Goal: Information Seeking & Learning: Learn about a topic

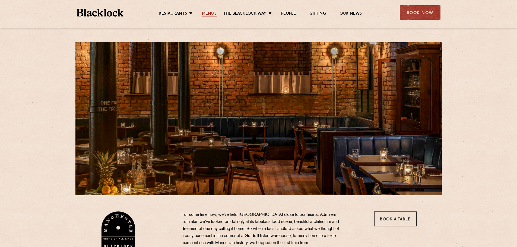
click at [210, 12] on link "Menus" at bounding box center [209, 14] width 15 height 6
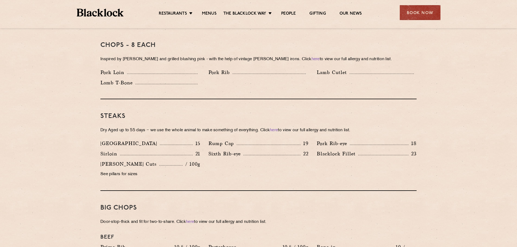
scroll to position [462, 0]
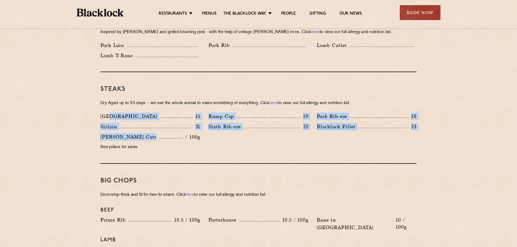
drag, startPoint x: 111, startPoint y: 107, endPoint x: 163, endPoint y: 128, distance: 56.8
click at [163, 128] on div "Denver 15 Rump Cap 19 Pork Rib-eye 18 Sirloin 21 Sixth Rib-eye 22 [PERSON_NAME]…" at bounding box center [258, 133] width 324 height 41
click at [242, 140] on div "Denver 15 Rump Cap 19 Pork Rib-eye 18 Sirloin 21 Sixth Rib-eye 22 [PERSON_NAME]…" at bounding box center [258, 133] width 324 height 41
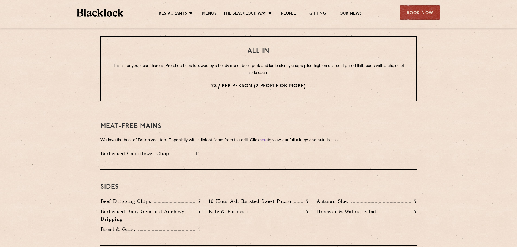
scroll to position [679, 0]
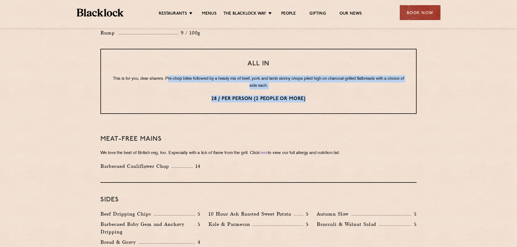
drag, startPoint x: 175, startPoint y: 62, endPoint x: 337, endPoint y: 82, distance: 163.1
click at [337, 82] on div "All In This is for you, dear sharers. Pre-chop bites followed by a heady mix of…" at bounding box center [258, 81] width 316 height 65
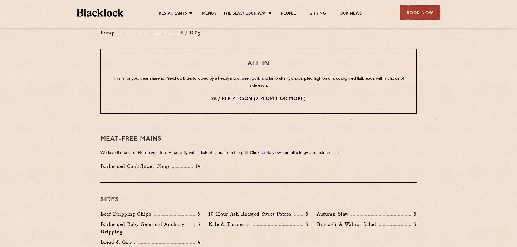
click at [307, 122] on div "Meat-Free mains We love the best of British veg, too. Especially with a lick of…" at bounding box center [258, 152] width 316 height 61
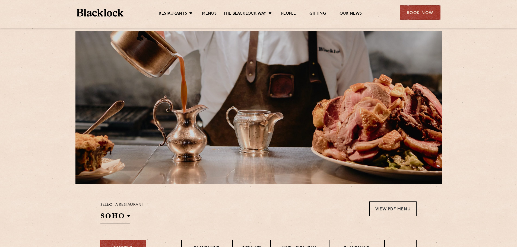
scroll to position [136, 0]
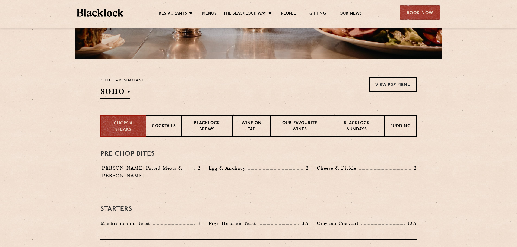
click at [362, 126] on p "Blacklock Sundays" at bounding box center [357, 127] width 44 height 13
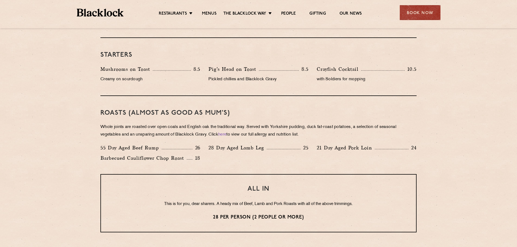
scroll to position [326, 0]
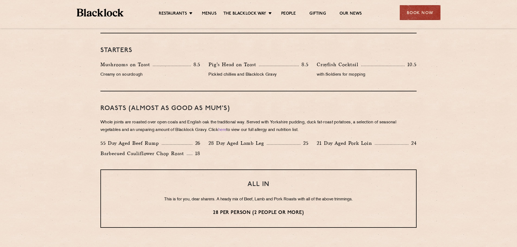
click at [116, 125] on p "Whole joints are roasted over open coals and English oak the traditional way. S…" at bounding box center [258, 126] width 316 height 15
drag, startPoint x: 103, startPoint y: 120, endPoint x: 226, endPoint y: 120, distance: 122.7
click at [226, 120] on p "Whole joints are roasted over open coals and English oak the traditional way. S…" at bounding box center [258, 126] width 316 height 15
click at [286, 154] on div "55 Day Aged Beef Rump 26 28 Day Aged Lamb Leg 25 21 Day Aged Pork Loin 24 Barbe…" at bounding box center [258, 150] width 324 height 21
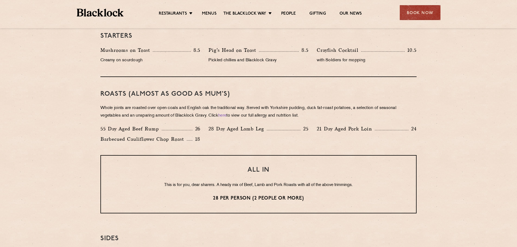
scroll to position [353, 0]
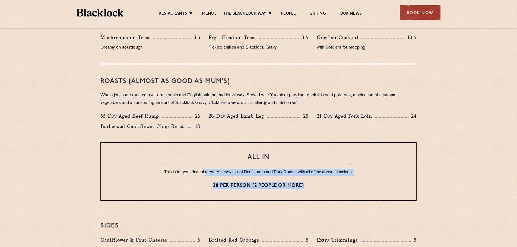
drag, startPoint x: 250, startPoint y: 171, endPoint x: 310, endPoint y: 187, distance: 61.6
click at [310, 187] on div "ALL IN This is for you, dear sharers. A heady mix of Beef, Lamb and Pork Roasts…" at bounding box center [258, 172] width 316 height 58
click at [333, 182] on div "ALL IN This is for you, dear sharers. A heady mix of Beef, Lamb and Pork Roasts…" at bounding box center [258, 172] width 316 height 58
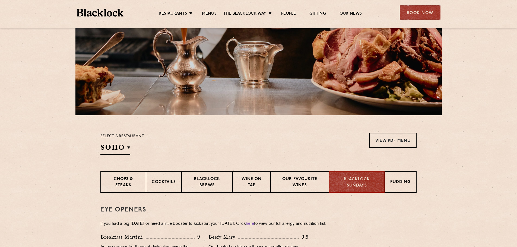
scroll to position [0, 0]
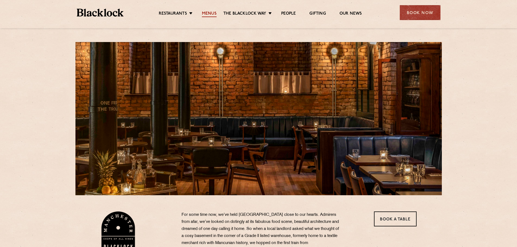
click at [208, 12] on link "Menus" at bounding box center [209, 14] width 15 height 6
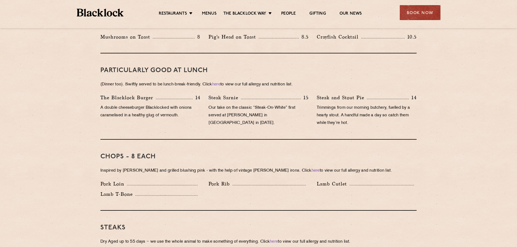
scroll to position [326, 0]
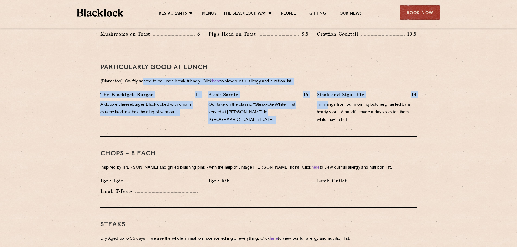
drag, startPoint x: 162, startPoint y: 77, endPoint x: 328, endPoint y: 99, distance: 168.2
click at [328, 99] on div "PARTICULARLY GOOD AT LUNCH (Dinner too). Swiftly served to be lunch-break-frien…" at bounding box center [258, 94] width 316 height 86
click at [266, 118] on div "Steak Sarnie 15 Our take on the classic “Steak-On-White” first served at Louis’…" at bounding box center [258, 109] width 108 height 36
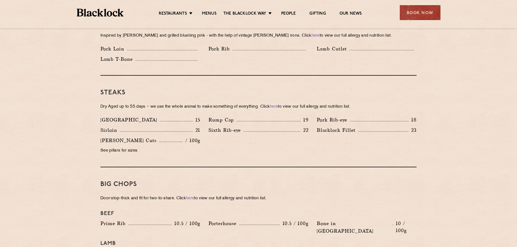
scroll to position [462, 0]
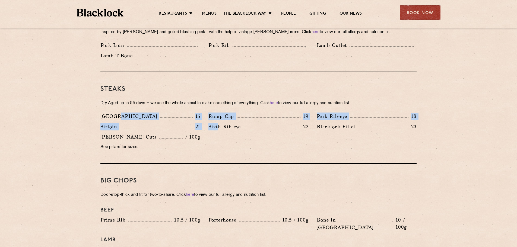
drag, startPoint x: 117, startPoint y: 107, endPoint x: 220, endPoint y: 137, distance: 106.6
click at [220, 137] on div "Denver 15 Rump Cap 19 Pork Rib-eye 18 Sirloin 21 Sixth Rib-eye 22 [PERSON_NAME]…" at bounding box center [258, 133] width 324 height 41
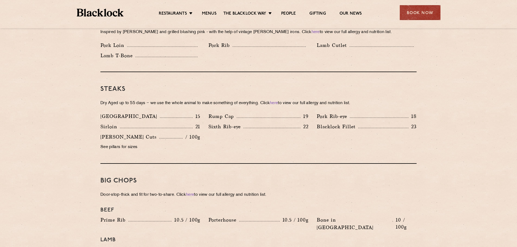
click at [236, 138] on div "Denver 15 Rump Cap 19 Pork Rib-eye 18 Sirloin 21 Sixth Rib-eye 22 [PERSON_NAME]…" at bounding box center [258, 133] width 324 height 41
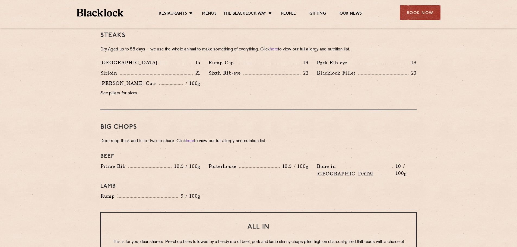
scroll to position [516, 0]
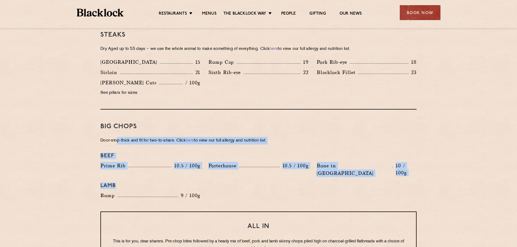
drag, startPoint x: 145, startPoint y: 143, endPoint x: 245, endPoint y: 175, distance: 105.1
click at [245, 175] on div "Big Chops Door-stop-thick and fit for two-to-share. Click here to view our full…" at bounding box center [258, 161] width 316 height 102
click at [267, 182] on div "Beef Prime Rib 10.5 / 100g Porterhouse 10.5 / 100g Bone in Sirloin 10 / 100g La…" at bounding box center [258, 176] width 324 height 52
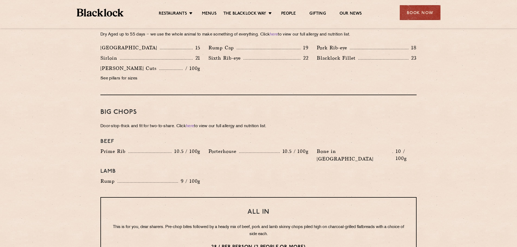
scroll to position [543, 0]
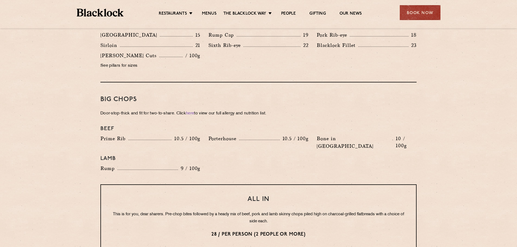
drag, startPoint x: 114, startPoint y: 155, endPoint x: 173, endPoint y: 157, distance: 59.5
click at [173, 165] on div "Rump 9 / 100g" at bounding box center [150, 170] width 108 height 10
